Goal: Task Accomplishment & Management: Use online tool/utility

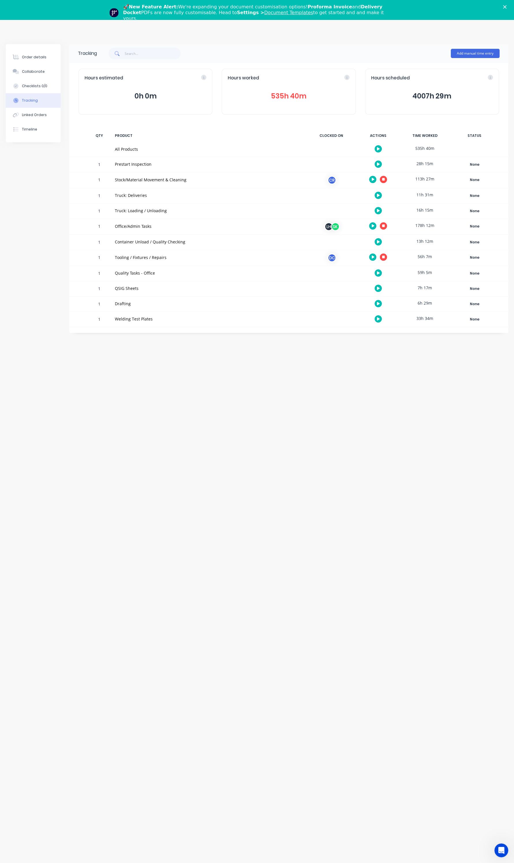
click at [507, 7] on icon "Close" at bounding box center [504, 6] width 3 height 3
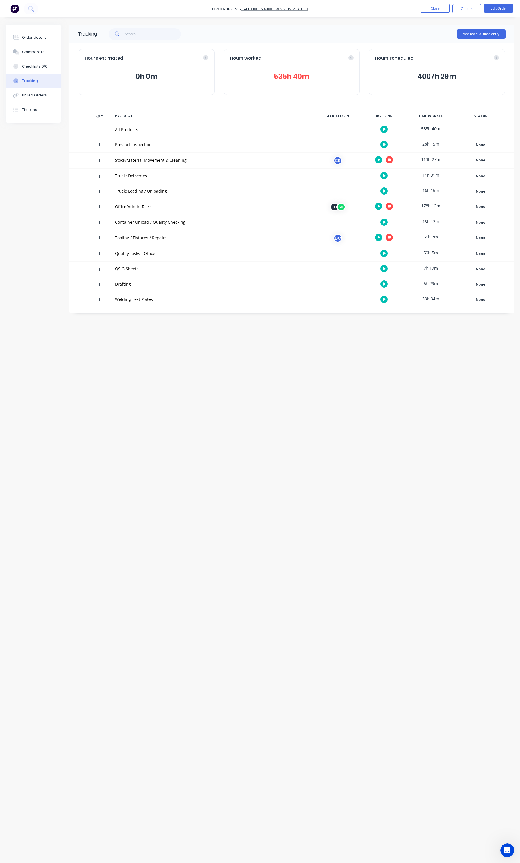
click at [386, 255] on button "button" at bounding box center [383, 253] width 7 height 7
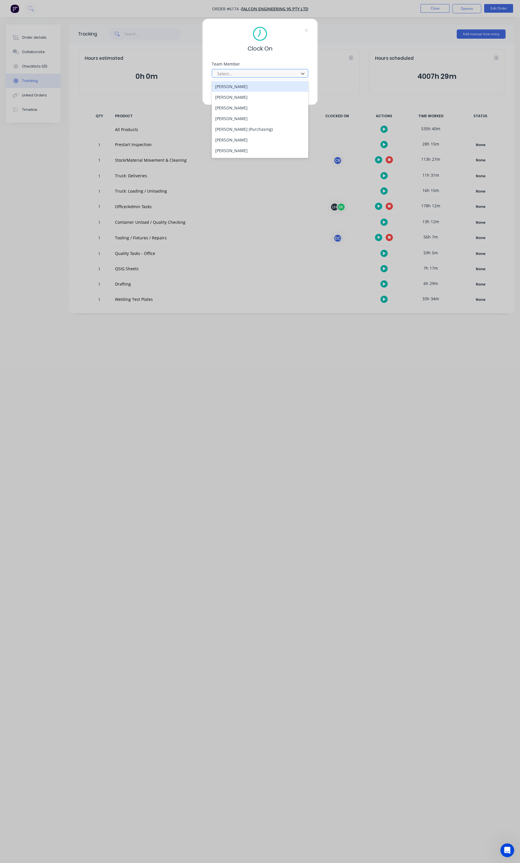
click at [253, 72] on div at bounding box center [256, 73] width 79 height 7
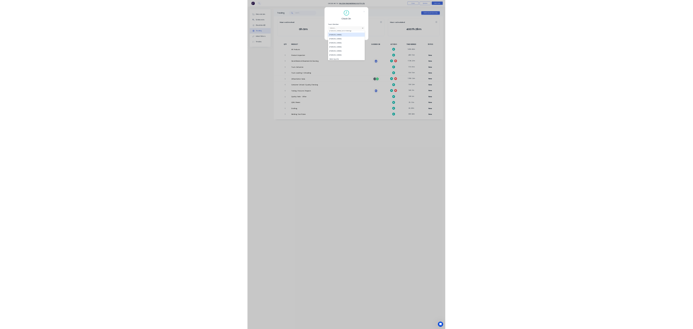
scroll to position [180, 0]
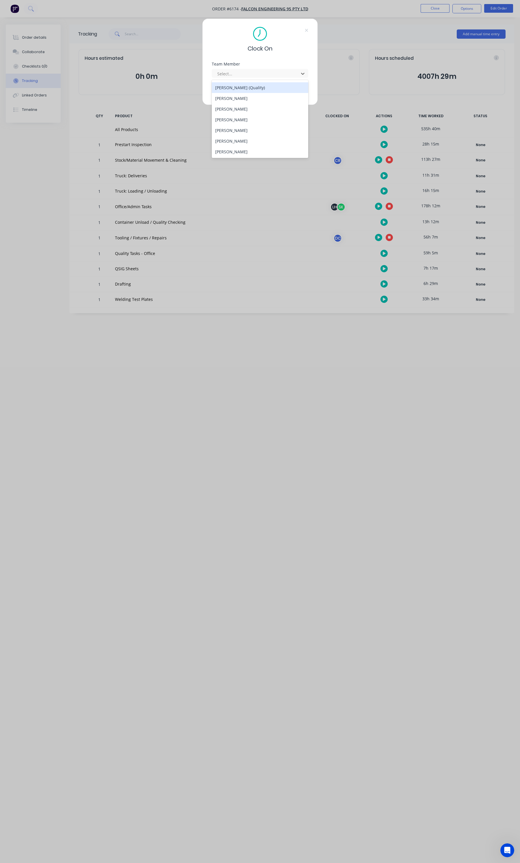
click at [247, 90] on div "[PERSON_NAME] (Quality)" at bounding box center [260, 87] width 96 height 11
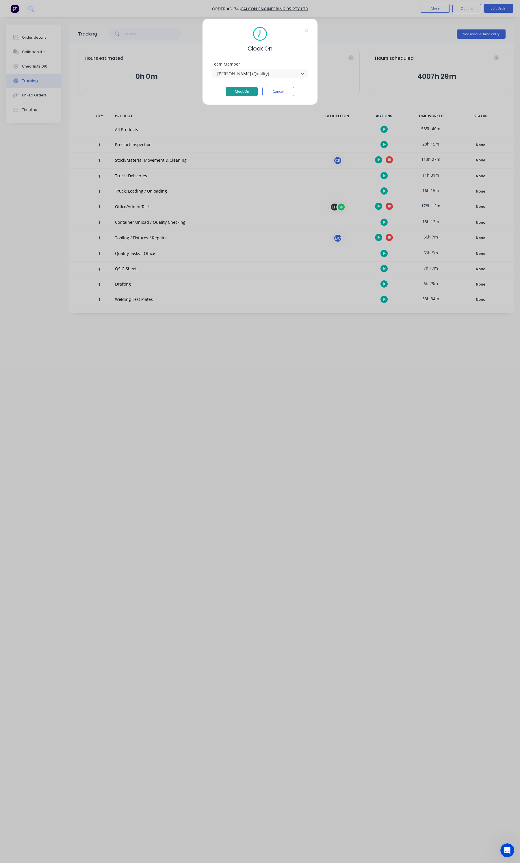
click at [244, 93] on button "Clock On" at bounding box center [242, 91] width 32 height 9
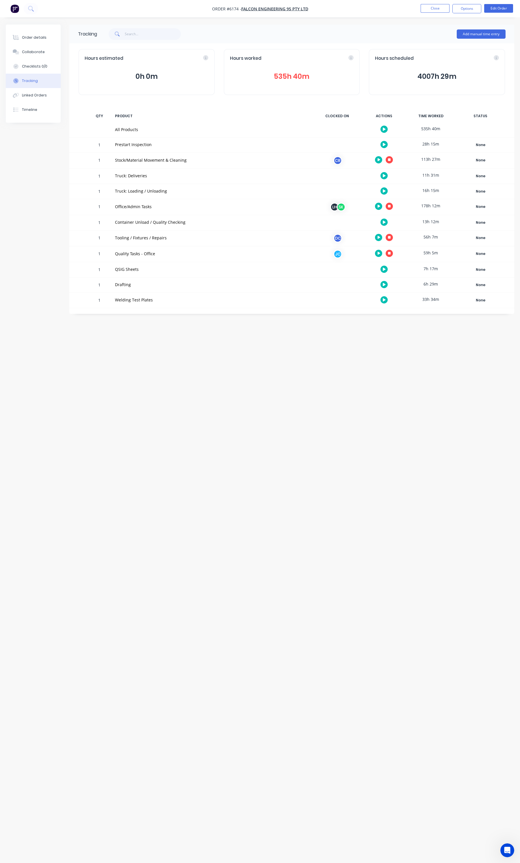
click at [375, 338] on div "Tracking Add manual time entry Hours estimated 0h 0m Hours worked 535h 40m Hour…" at bounding box center [260, 421] width 508 height 792
